Goal: Navigation & Orientation: Understand site structure

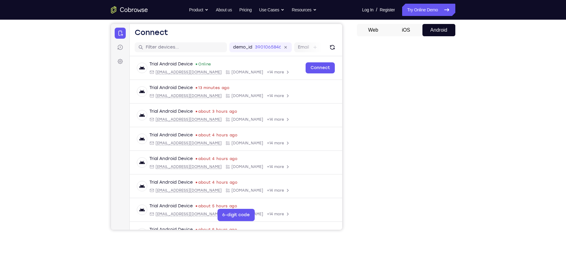
scroll to position [57, 0]
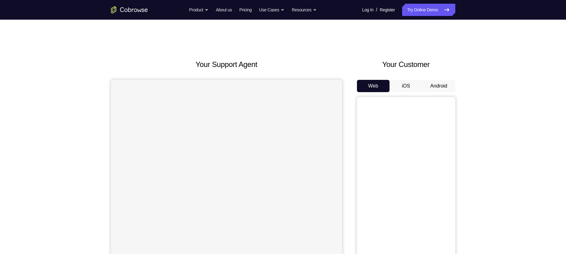
click at [441, 83] on button "Android" at bounding box center [438, 86] width 33 height 12
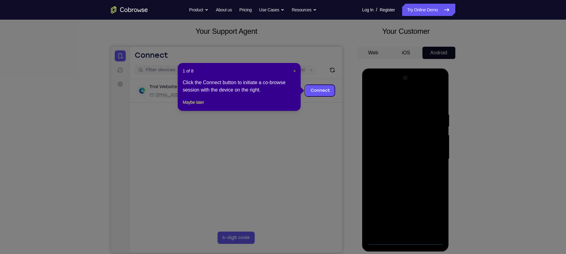
click at [295, 72] on span "×" at bounding box center [294, 71] width 2 height 5
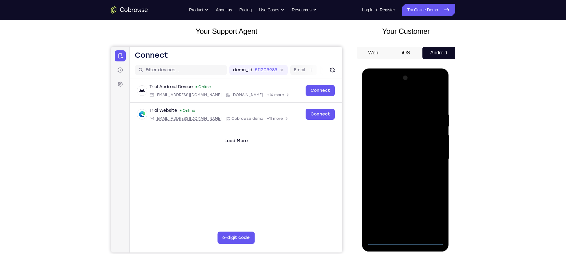
click at [406, 241] on div at bounding box center [404, 159] width 77 height 172
click at [435, 214] on div at bounding box center [404, 159] width 77 height 172
click at [396, 100] on div at bounding box center [404, 159] width 77 height 172
click at [430, 156] on div at bounding box center [404, 159] width 77 height 172
click at [399, 169] on div at bounding box center [404, 159] width 77 height 172
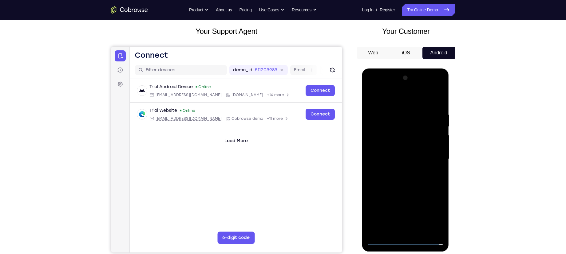
click at [383, 149] on div at bounding box center [404, 159] width 77 height 172
click at [395, 146] on div at bounding box center [404, 159] width 77 height 172
click at [395, 158] on div at bounding box center [404, 159] width 77 height 172
click at [421, 180] on div at bounding box center [404, 159] width 77 height 172
click at [414, 177] on div at bounding box center [404, 159] width 77 height 172
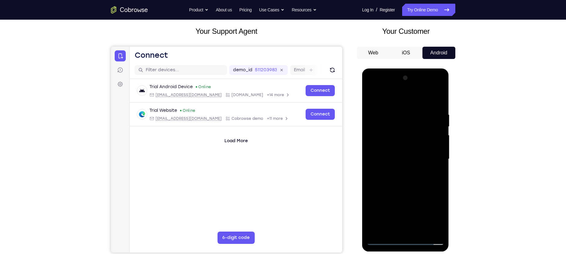
click at [409, 175] on div at bounding box center [404, 159] width 77 height 172
click at [409, 182] on div at bounding box center [404, 159] width 77 height 172
click at [409, 180] on div at bounding box center [404, 159] width 77 height 172
click at [409, 186] on div at bounding box center [404, 159] width 77 height 172
click at [420, 232] on div at bounding box center [404, 159] width 77 height 172
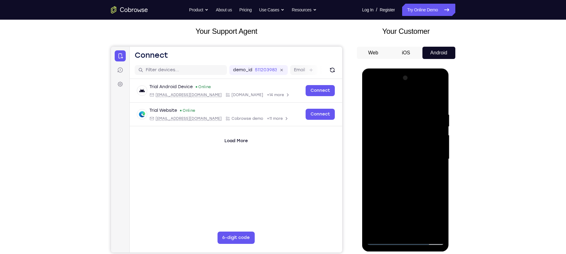
click at [404, 191] on div at bounding box center [404, 159] width 77 height 172
click at [393, 152] on div at bounding box center [404, 159] width 77 height 172
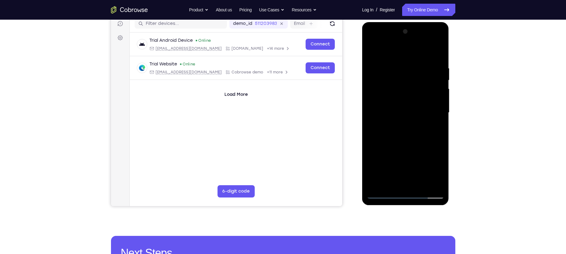
scroll to position [80, 0]
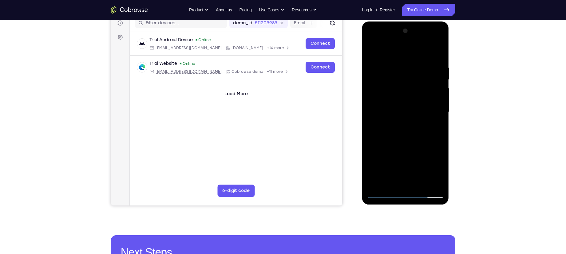
click at [398, 183] on div at bounding box center [404, 112] width 77 height 172
click at [377, 197] on div at bounding box center [404, 112] width 77 height 172
click at [381, 193] on div at bounding box center [404, 112] width 77 height 172
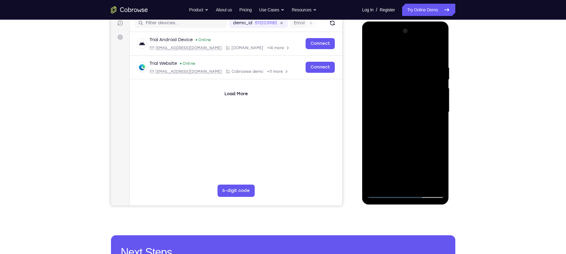
click at [432, 65] on div at bounding box center [404, 112] width 77 height 172
click at [405, 192] on div at bounding box center [404, 112] width 77 height 172
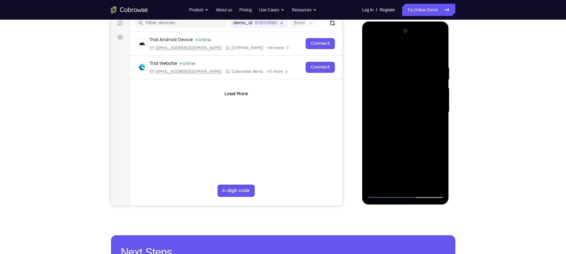
click at [405, 192] on div at bounding box center [404, 112] width 77 height 172
